Goal: Understand process/instructions

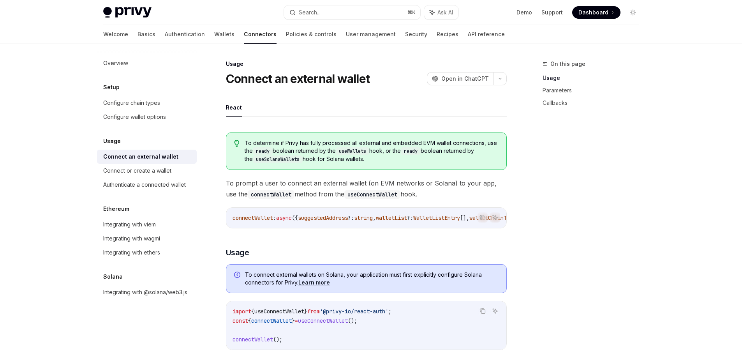
type textarea "*"
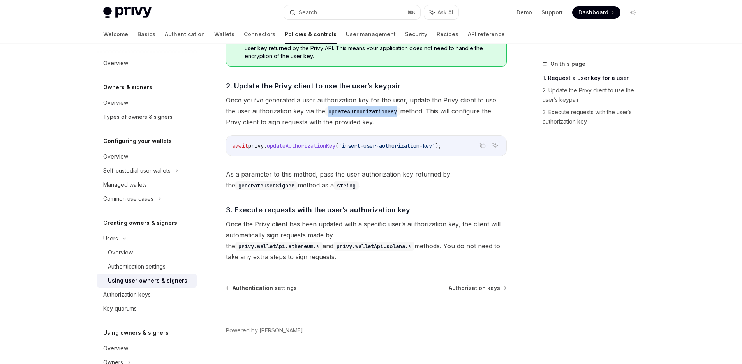
scroll to position [545, 0]
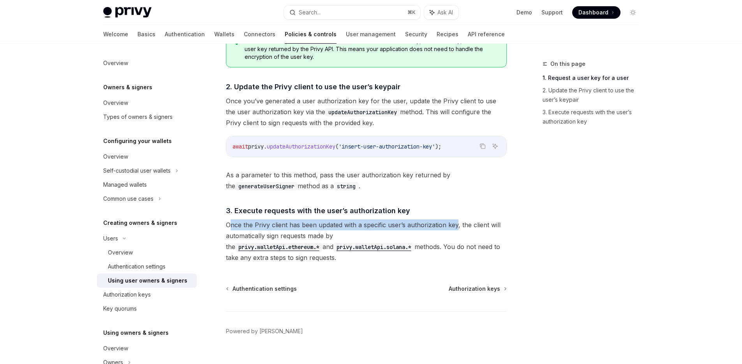
drag, startPoint x: 231, startPoint y: 226, endPoint x: 457, endPoint y: 223, distance: 226.2
click at [457, 223] on span "Once the Privy client has been updated with a specific user’s authorization key…" at bounding box center [366, 241] width 281 height 44
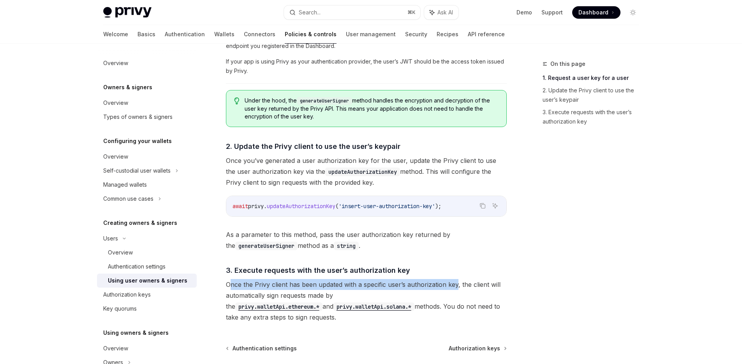
scroll to position [484, 0]
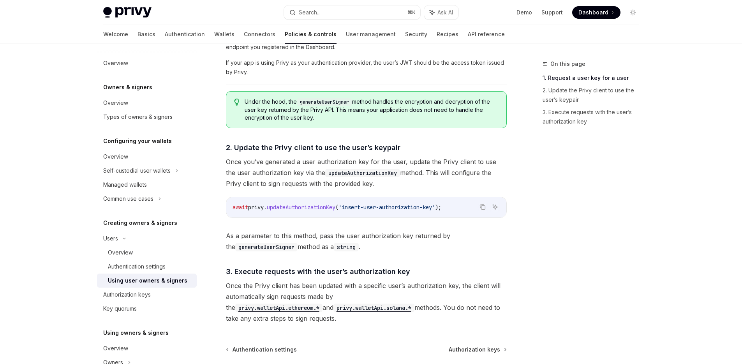
click at [304, 207] on span "updateAuthorizationKey" at bounding box center [301, 207] width 69 height 7
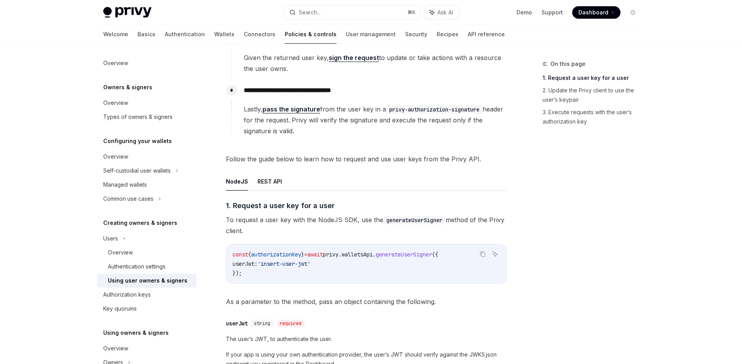
scroll to position [105, 0]
